Goal: Navigation & Orientation: Find specific page/section

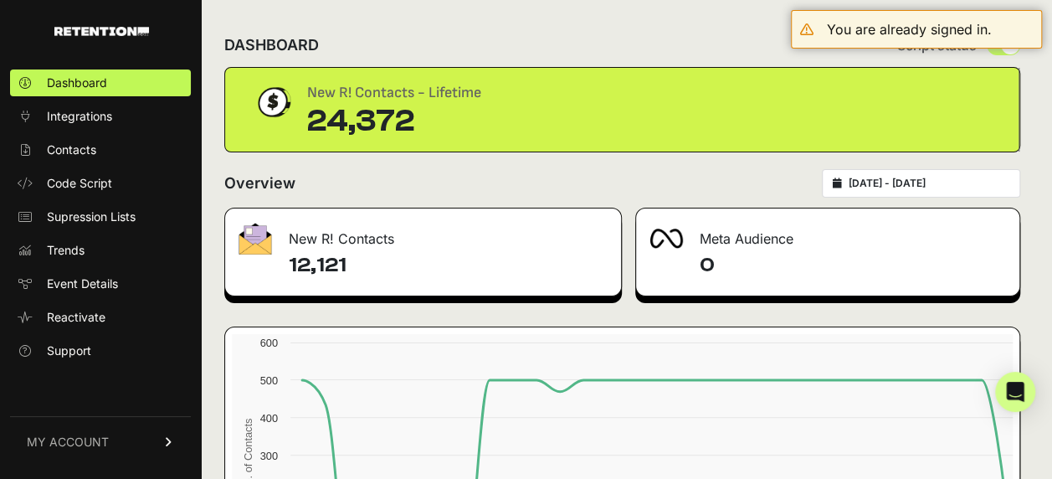
click at [667, 38] on div "DASHBOARD Script status" at bounding box center [622, 45] width 796 height 44
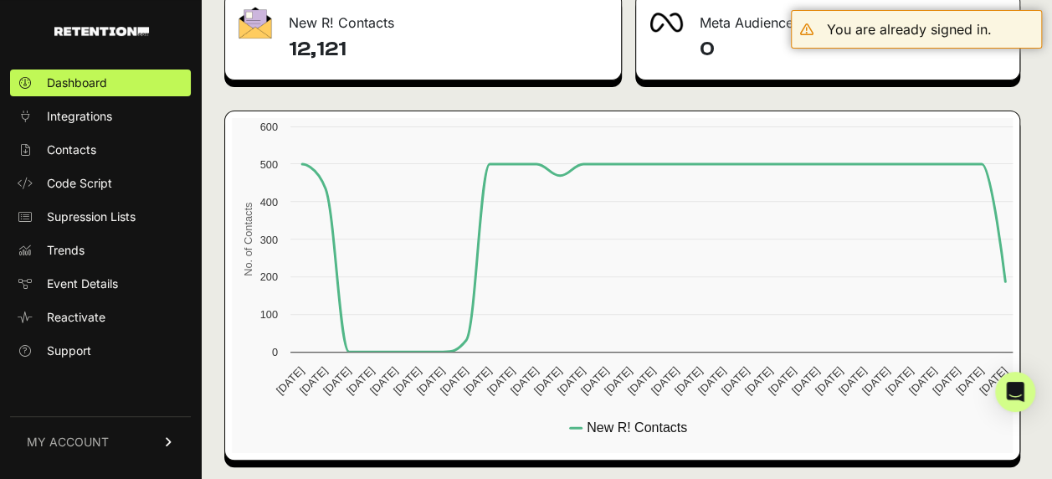
scroll to position [219, 0]
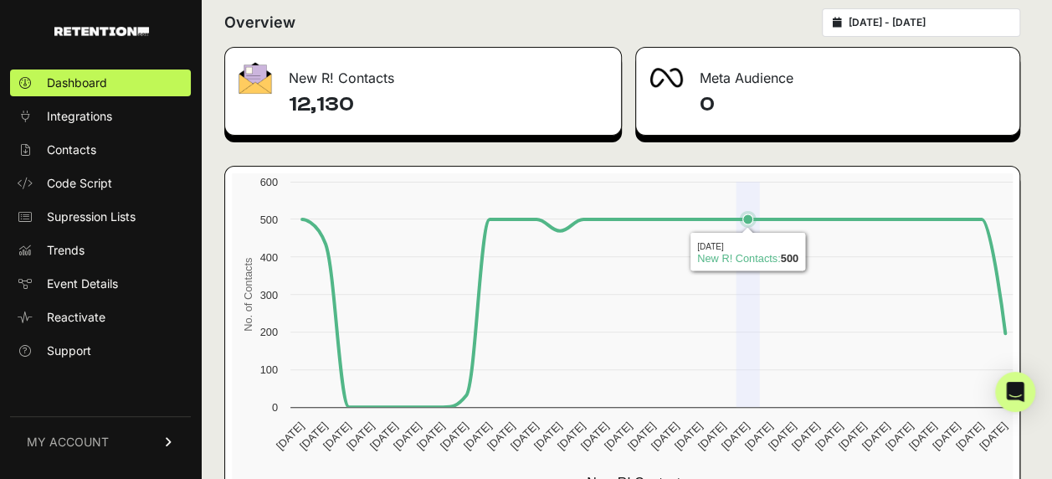
scroll to position [135, 0]
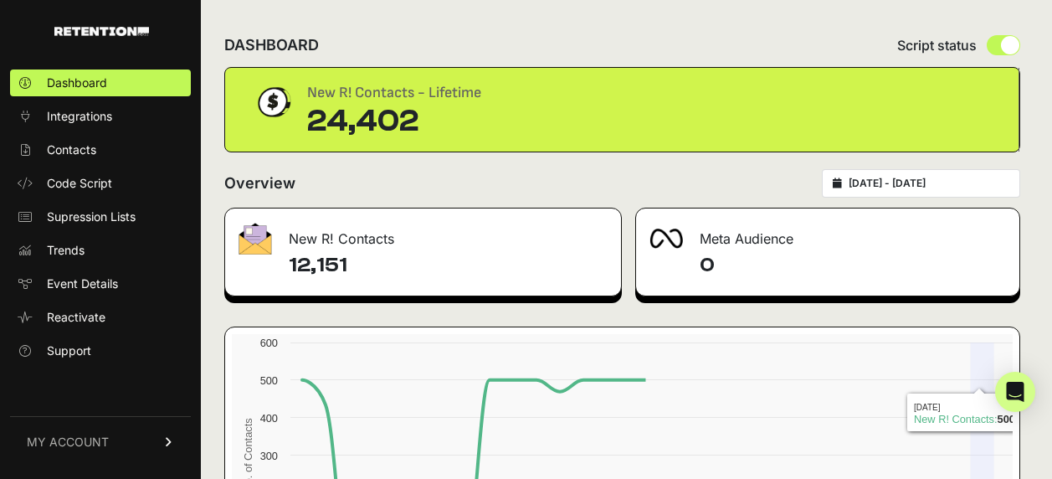
scroll to position [136, 0]
